Goal: Task Accomplishment & Management: Manage account settings

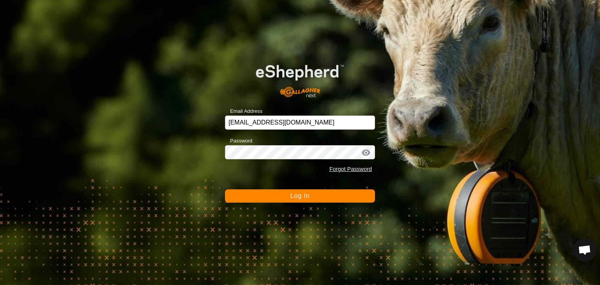
click at [347, 196] on button "Log In" at bounding box center [300, 195] width 150 height 13
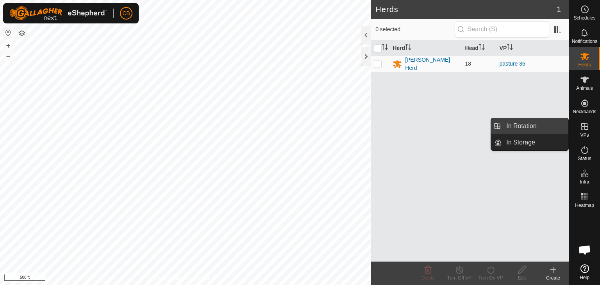
click at [552, 126] on link "In Rotation" at bounding box center [534, 126] width 67 height 16
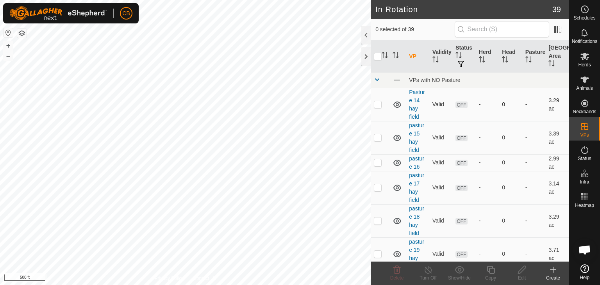
click at [376, 105] on p-checkbox at bounding box center [378, 104] width 8 height 6
checkbox input "false"
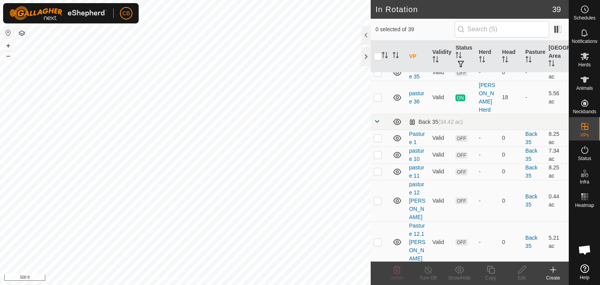
scroll to position [625, 0]
click at [378, 133] on p-checkbox at bounding box center [378, 136] width 8 height 6
checkbox input "true"
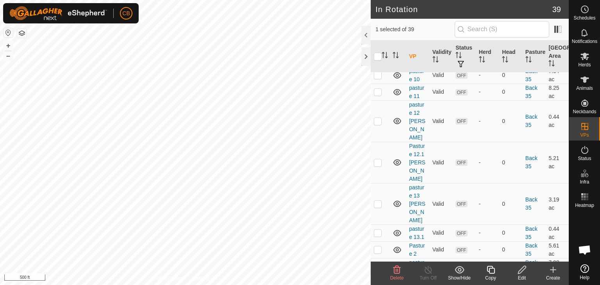
scroll to position [703, 0]
click at [375, 246] on p-checkbox at bounding box center [378, 249] width 8 height 6
checkbox input "false"
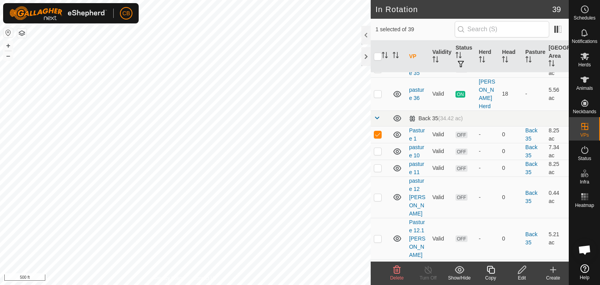
scroll to position [625, 0]
click at [378, 133] on p-checkbox at bounding box center [378, 136] width 8 height 6
checkbox input "false"
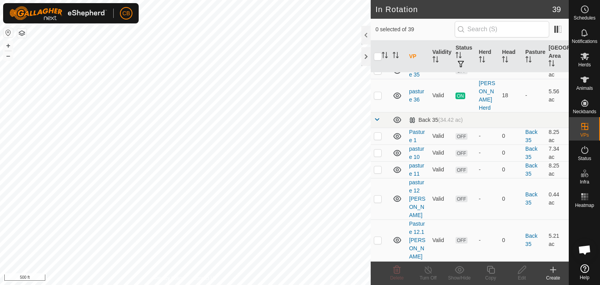
click at [553, 271] on icon at bounding box center [553, 269] width 0 height 5
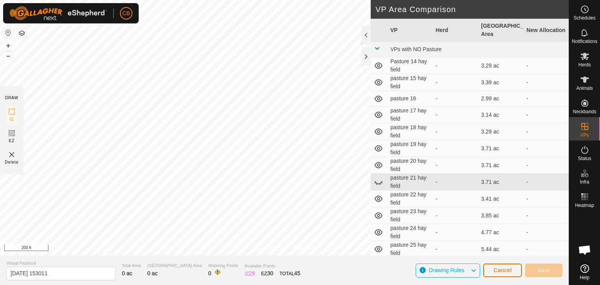
click at [504, 271] on span "Cancel" at bounding box center [502, 270] width 18 height 6
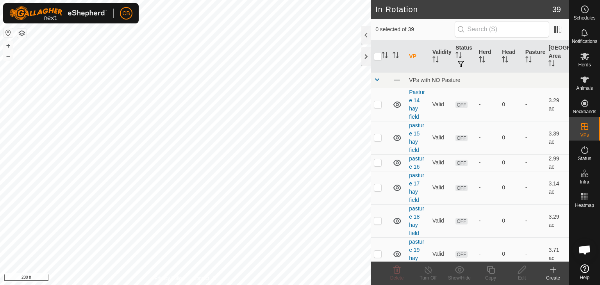
click at [554, 272] on icon at bounding box center [552, 269] width 9 height 9
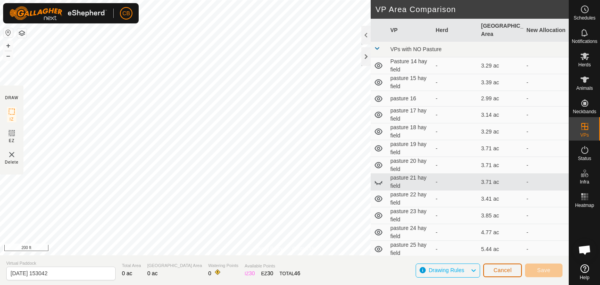
click at [502, 272] on span "Cancel" at bounding box center [502, 270] width 18 height 6
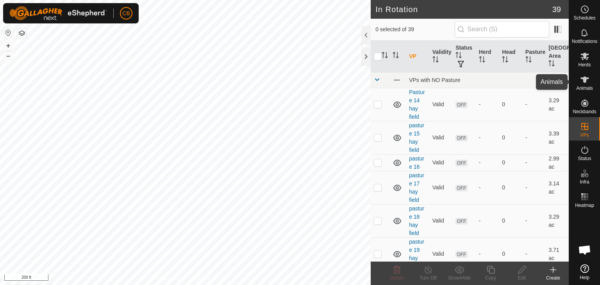
click at [585, 84] on es-animals-svg-icon at bounding box center [585, 79] width 14 height 12
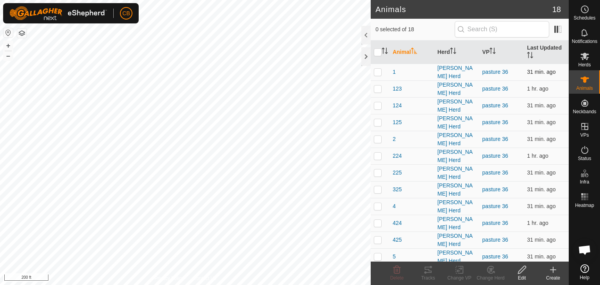
click at [376, 72] on p-checkbox at bounding box center [378, 72] width 8 height 6
click at [425, 271] on icon at bounding box center [425, 272] width 2 height 2
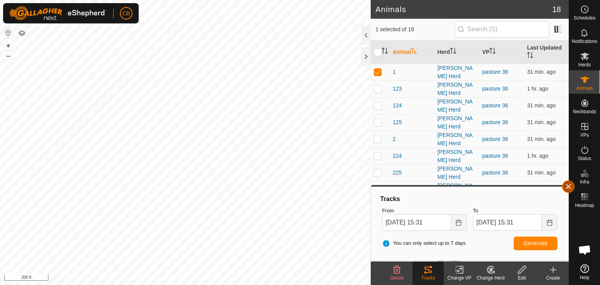
click at [569, 186] on button "button" at bounding box center [568, 186] width 12 height 12
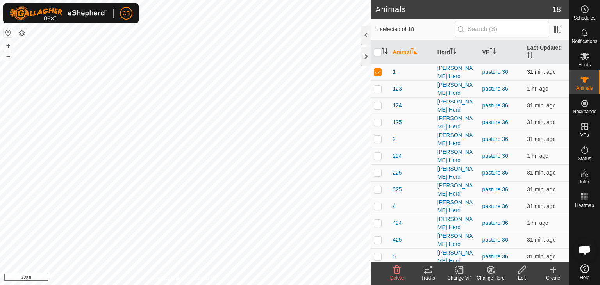
click at [379, 72] on p-checkbox at bounding box center [378, 72] width 8 height 6
checkbox input "false"
click at [378, 203] on p-checkbox at bounding box center [378, 206] width 8 height 6
checkbox input "true"
click at [428, 271] on icon at bounding box center [427, 269] width 9 height 9
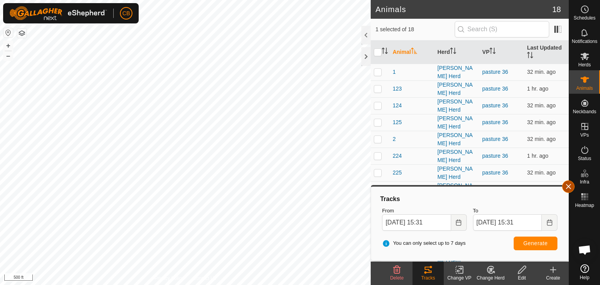
click at [569, 185] on button "button" at bounding box center [568, 186] width 12 height 12
